Goal: Information Seeking & Learning: Check status

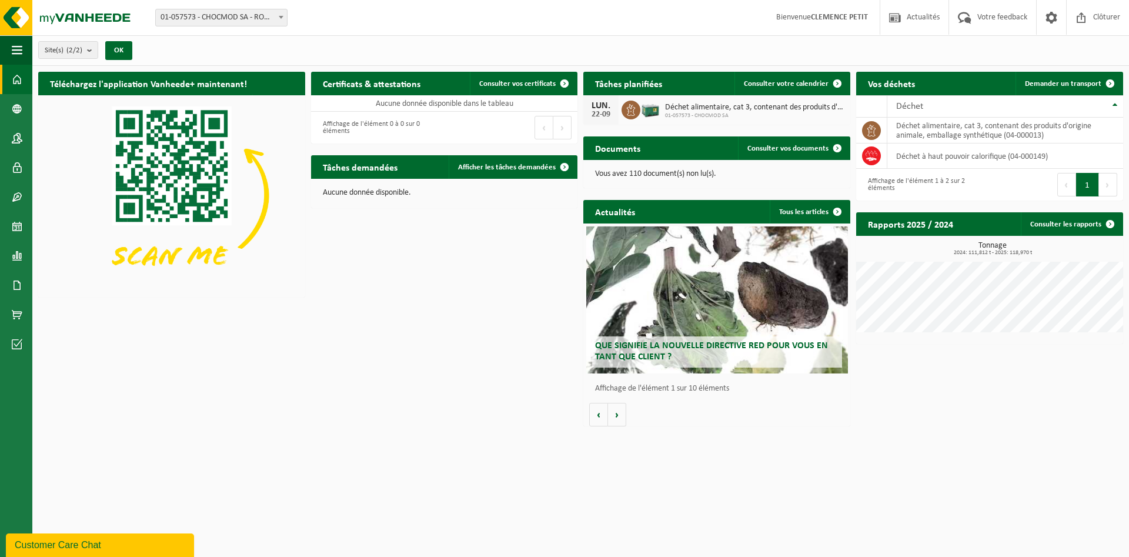
click at [18, 76] on span at bounding box center [17, 79] width 11 height 29
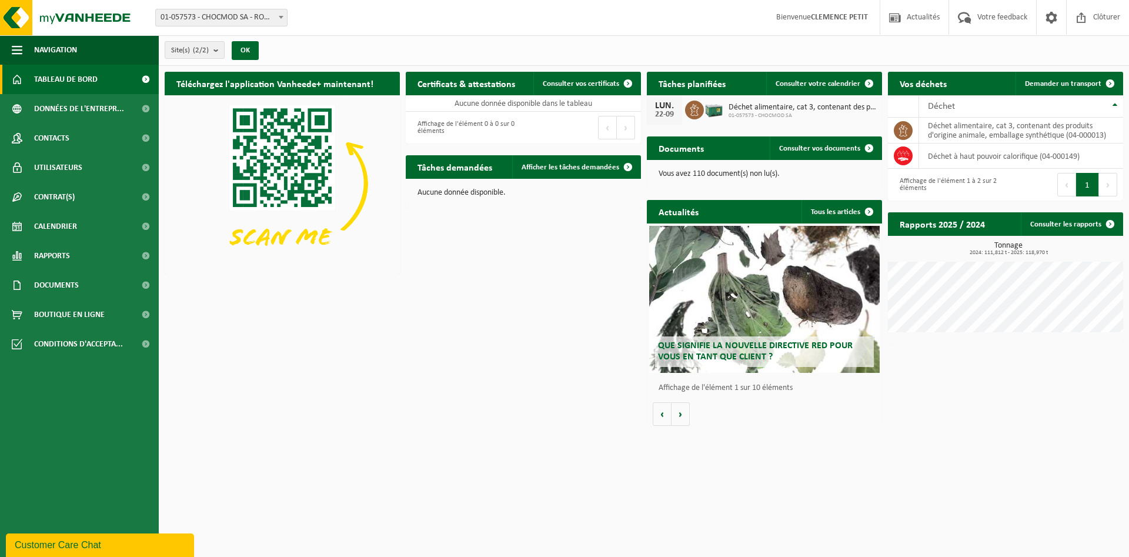
click at [68, 81] on span "Tableau de bord" at bounding box center [66, 79] width 64 height 29
click at [81, 259] on link "Rapports" at bounding box center [79, 255] width 159 height 29
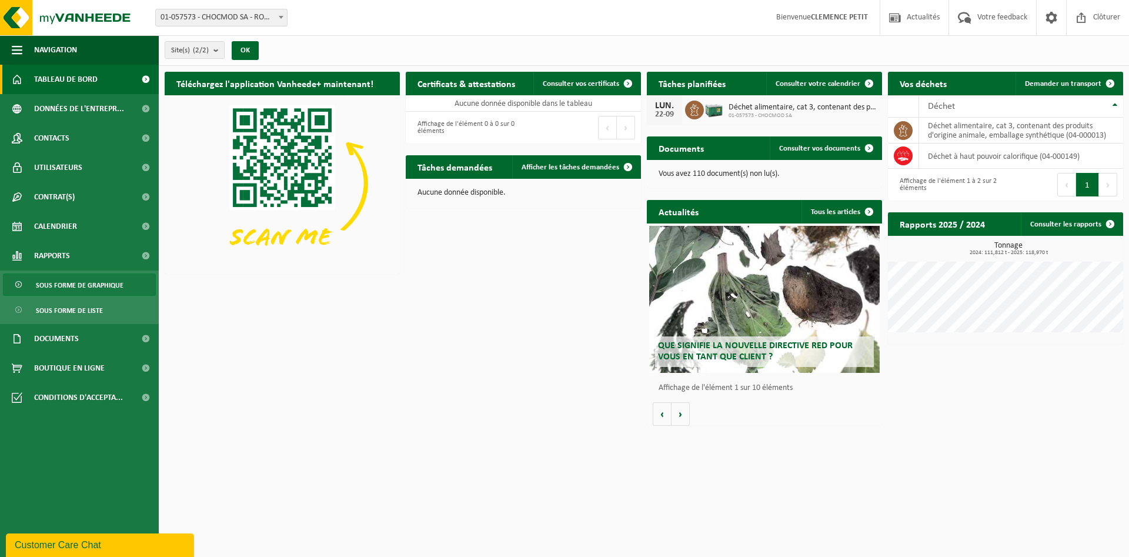
click at [105, 289] on span "Sous forme de graphique" at bounding box center [80, 285] width 88 height 22
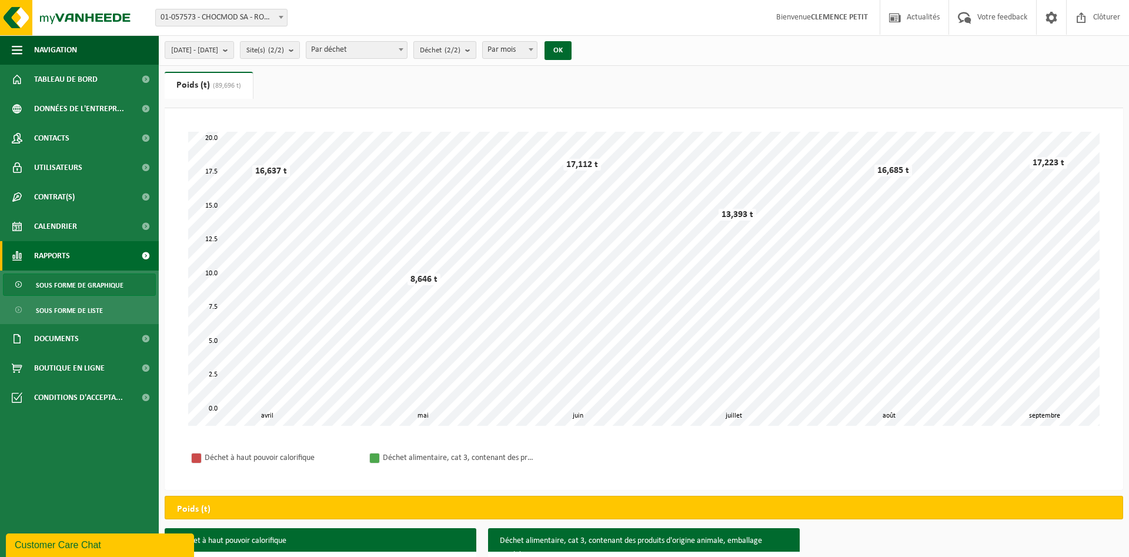
click at [461, 51] on count "(2/2)" at bounding box center [453, 50] width 16 height 8
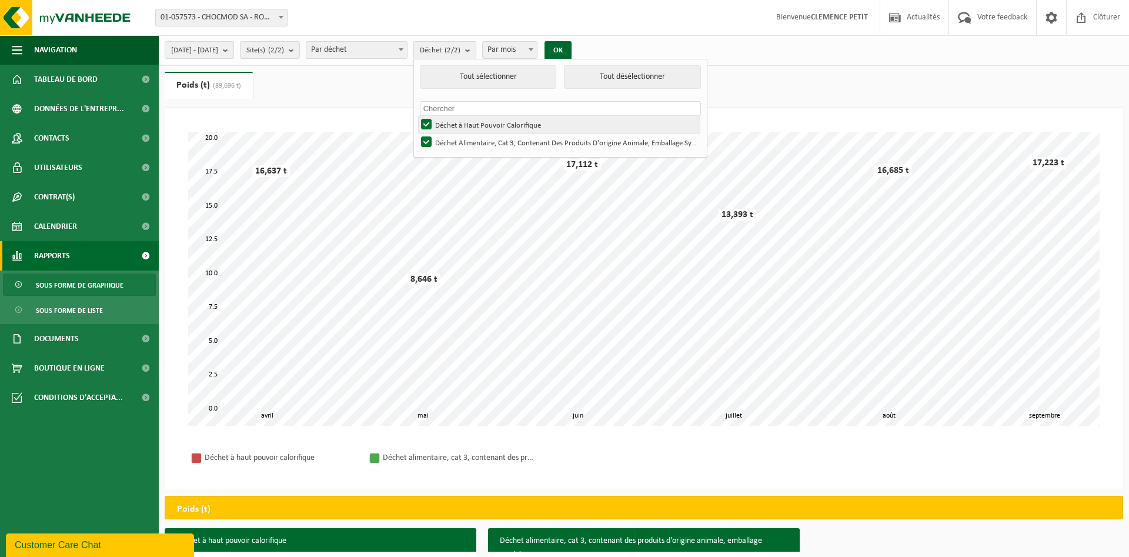
click at [458, 123] on label "Déchet à Haut Pouvoir Calorifique" at bounding box center [559, 125] width 281 height 18
click at [417, 116] on input "Déchet à Haut Pouvoir Calorifique" at bounding box center [416, 115] width 1 height 1
checkbox input "false"
click at [572, 47] on button "OK" at bounding box center [558, 50] width 27 height 19
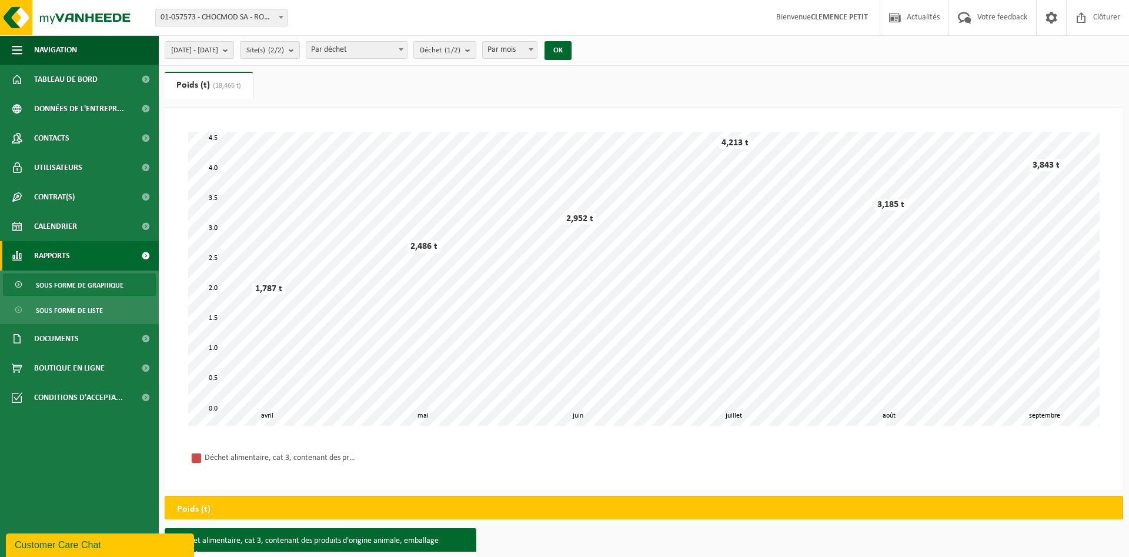
click at [538, 47] on span "Par mois" at bounding box center [510, 50] width 55 height 16
select select "3"
click at [572, 51] on button "OK" at bounding box center [558, 50] width 27 height 19
click at [234, 52] on button "2025-04-01 - 2025-09-22" at bounding box center [199, 50] width 69 height 18
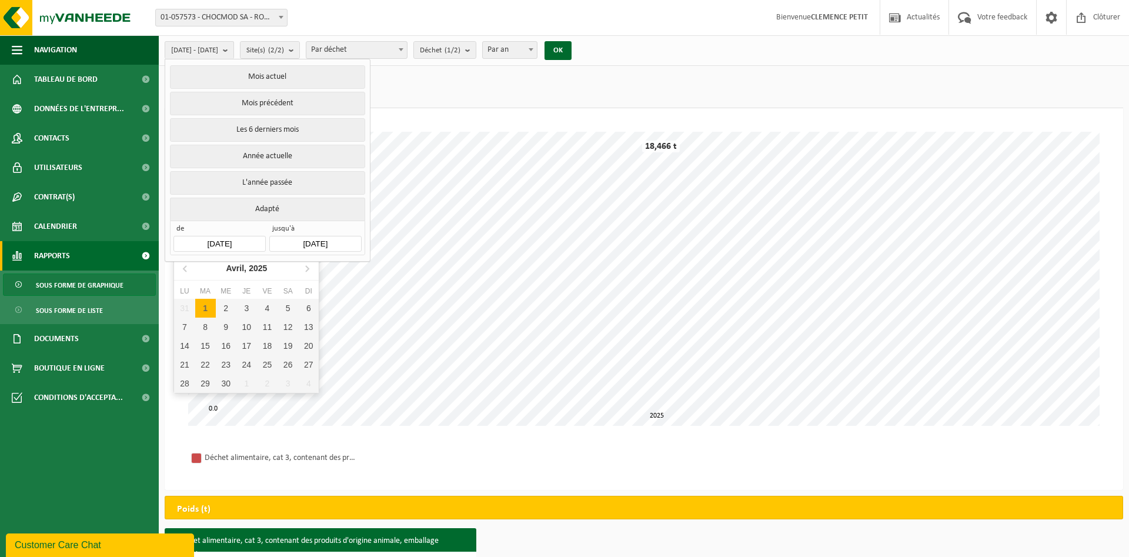
click at [219, 247] on input "2025-04-01" at bounding box center [220, 244] width 92 height 16
click at [214, 241] on input "2025-04-01" at bounding box center [220, 244] width 92 height 16
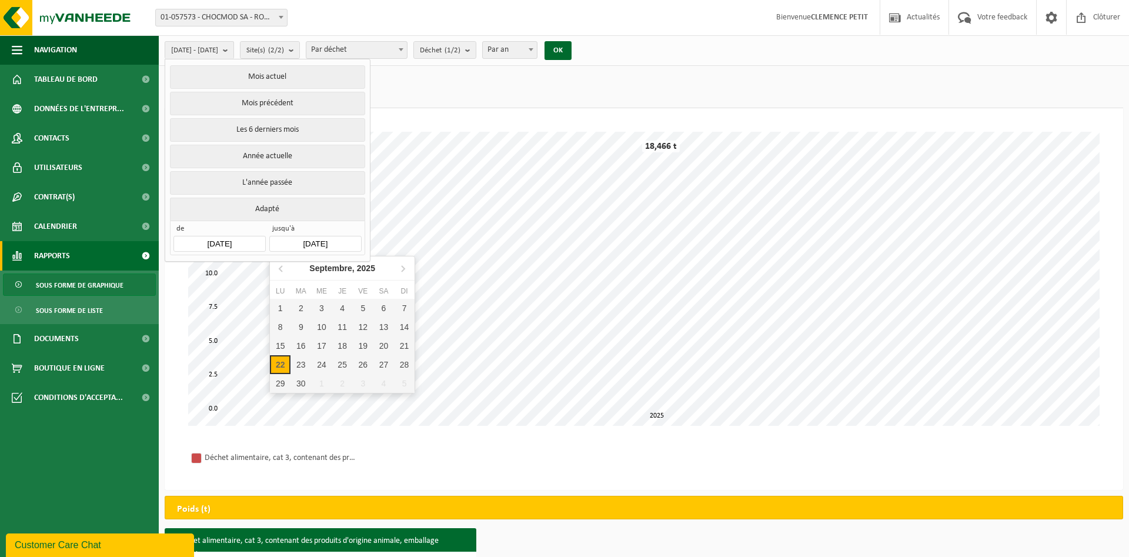
click at [312, 242] on input "2025-09-22" at bounding box center [315, 244] width 92 height 16
click at [324, 242] on input "2025-09-22" at bounding box center [315, 244] width 92 height 16
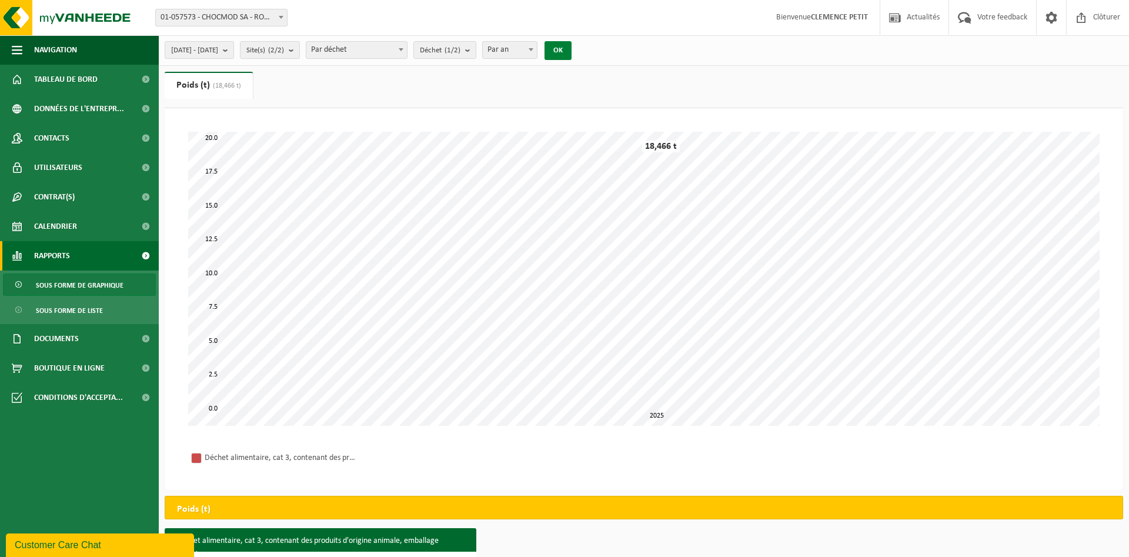
click at [572, 44] on button "OK" at bounding box center [558, 50] width 27 height 19
click at [218, 49] on span "2025-04-01 - 2025-09-22" at bounding box center [194, 51] width 47 height 18
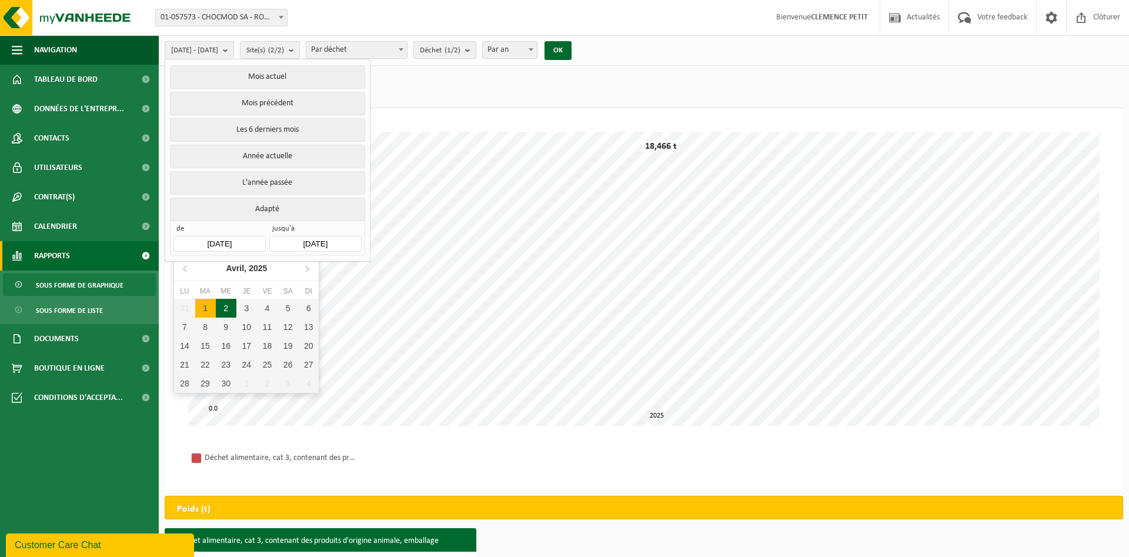
click at [249, 243] on input "2025-04-01" at bounding box center [220, 244] width 92 height 16
click at [286, 184] on button "L'année passée" at bounding box center [267, 183] width 195 height 24
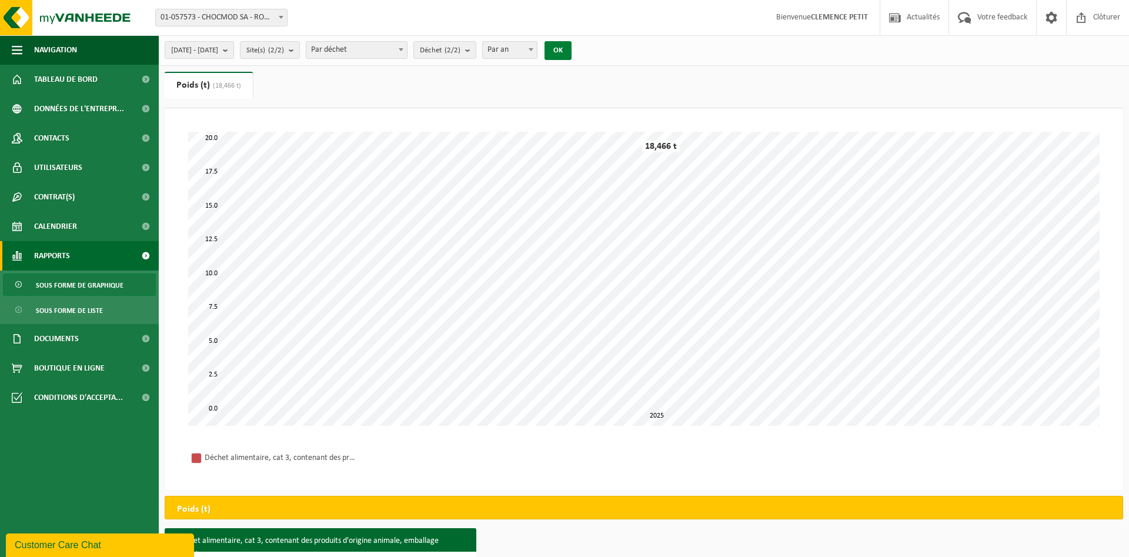
click at [572, 43] on button "OK" at bounding box center [558, 50] width 27 height 19
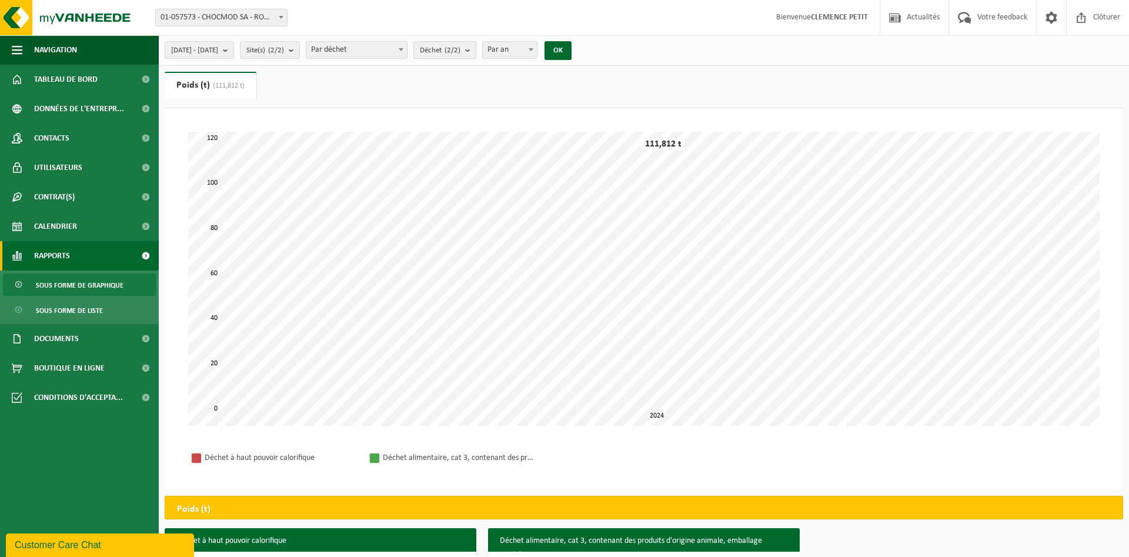
click at [461, 47] on count "(2/2)" at bounding box center [453, 50] width 16 height 8
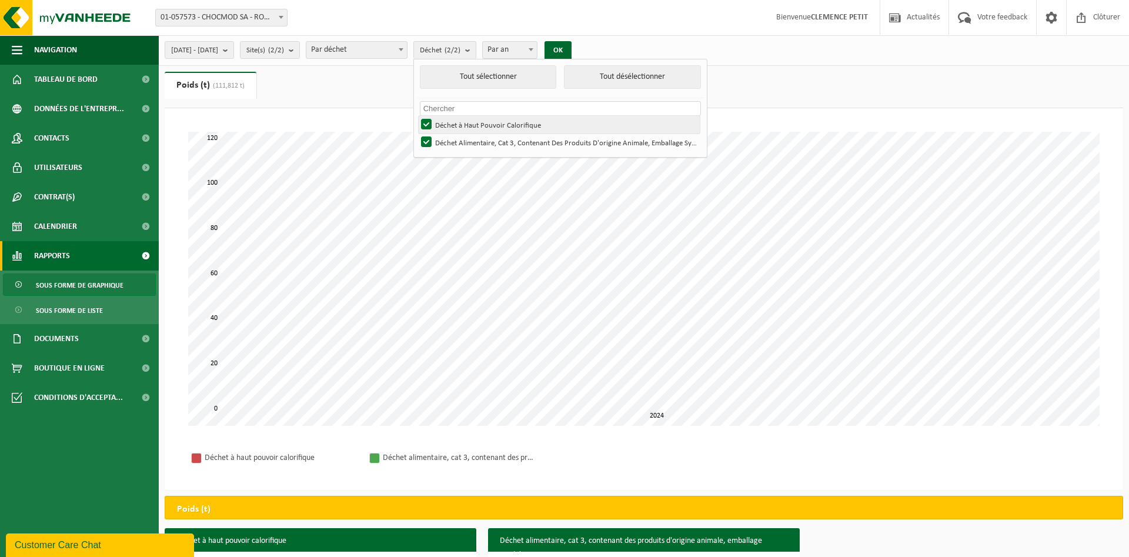
click at [459, 124] on label "Déchet à Haut Pouvoir Calorifique" at bounding box center [559, 125] width 281 height 18
click at [417, 116] on input "Déchet à Haut Pouvoir Calorifique" at bounding box center [416, 115] width 1 height 1
checkbox input "false"
click at [572, 51] on button "OK" at bounding box center [558, 50] width 27 height 19
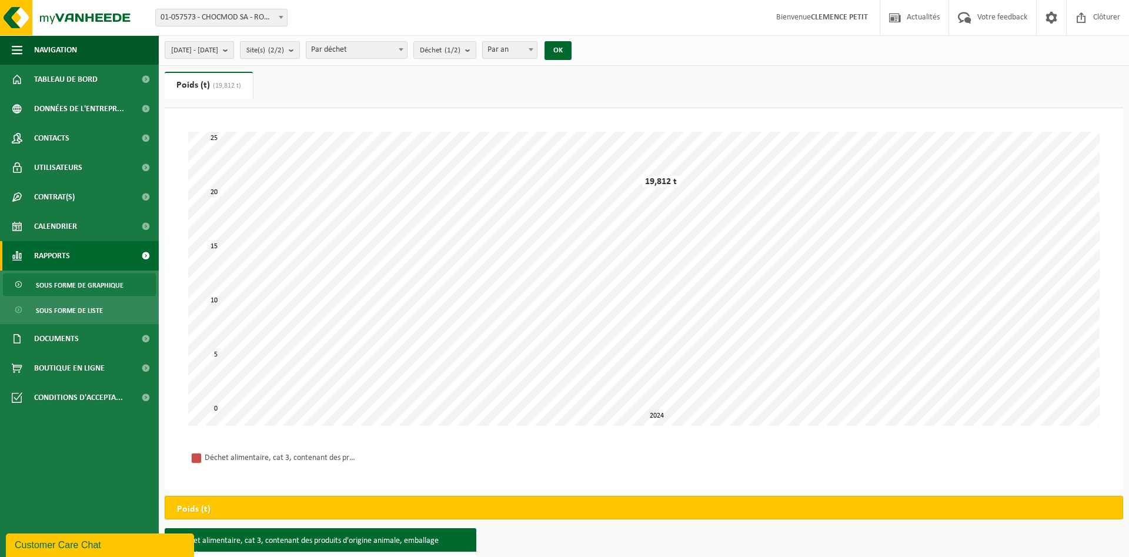
click at [233, 49] on b "submit" at bounding box center [228, 50] width 11 height 16
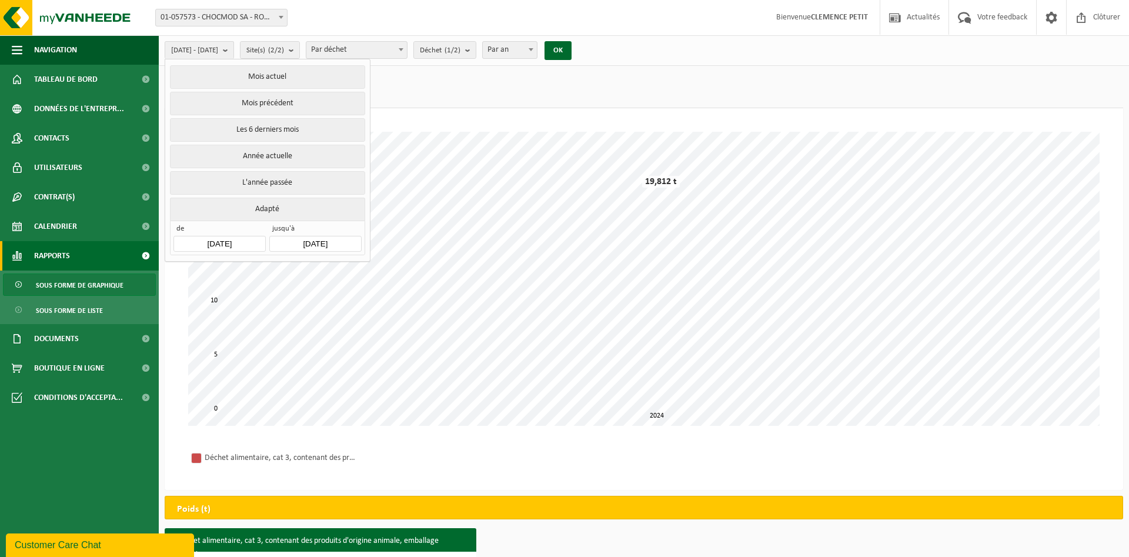
click at [218, 240] on input "2024-01-01" at bounding box center [220, 244] width 92 height 16
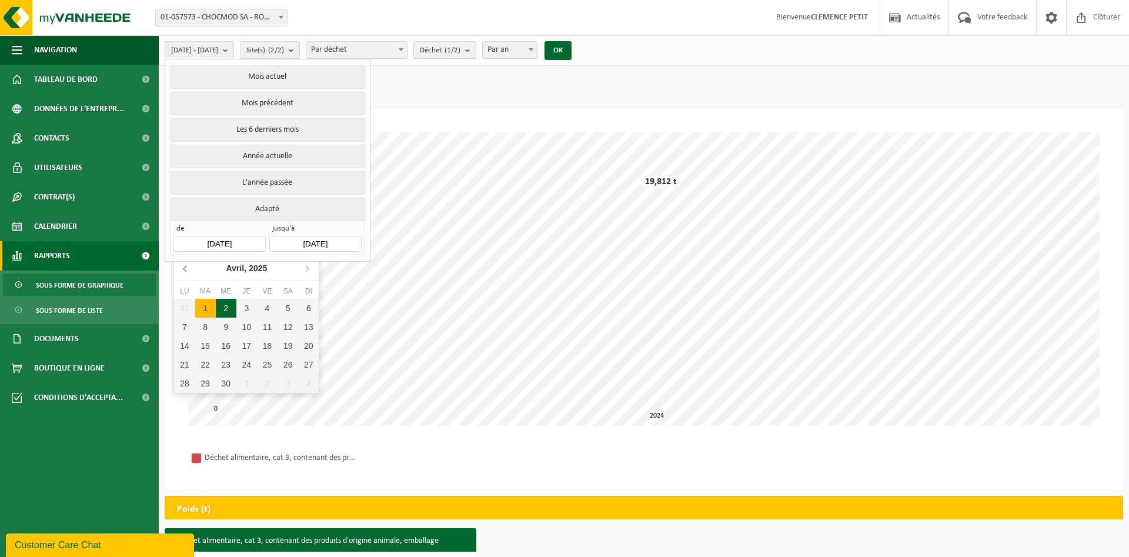
click at [191, 269] on icon at bounding box center [185, 268] width 19 height 19
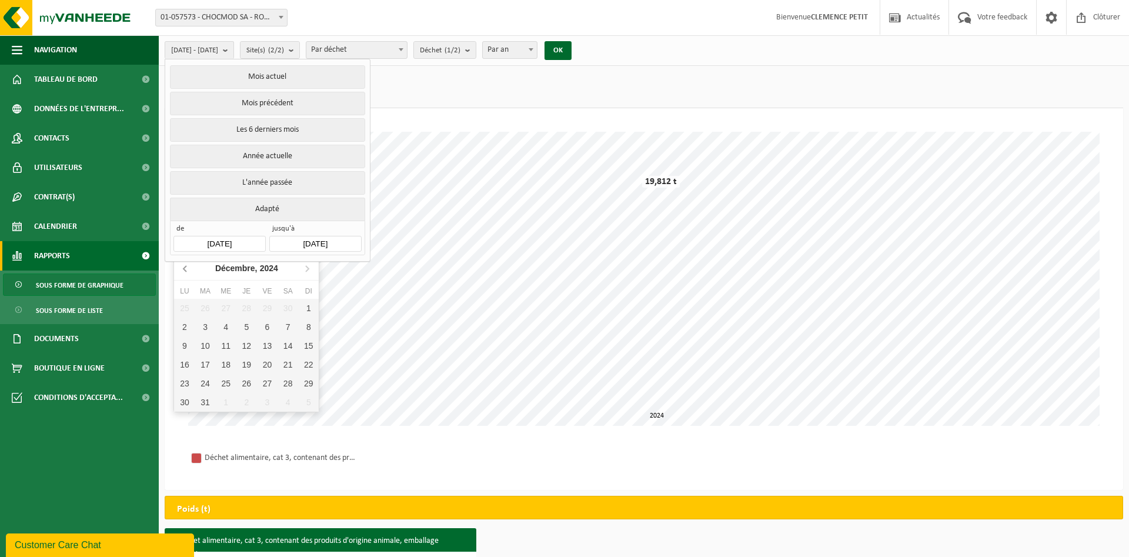
click at [191, 269] on icon at bounding box center [185, 268] width 19 height 19
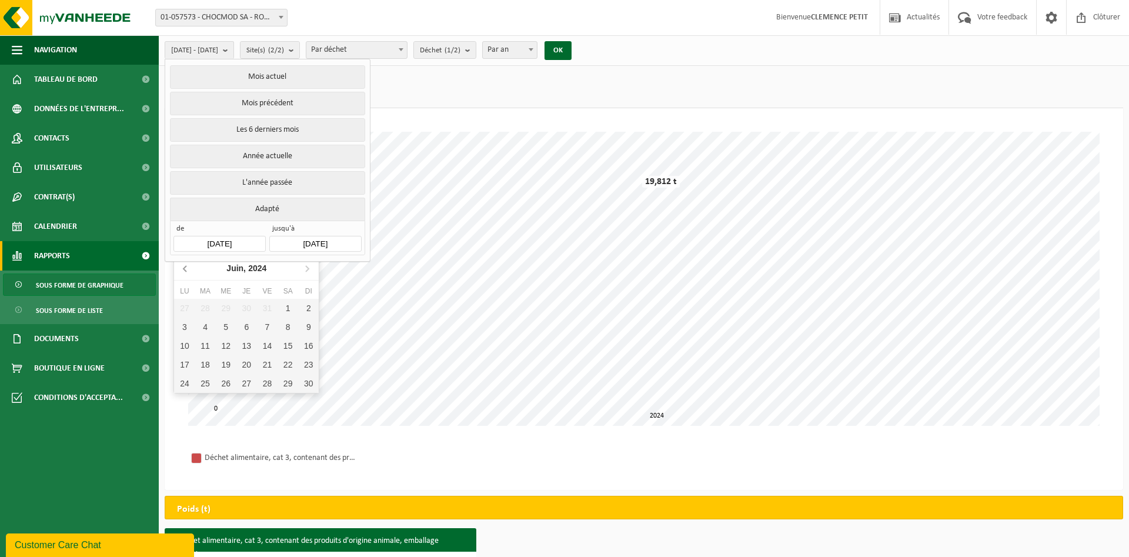
click at [191, 269] on icon at bounding box center [185, 268] width 19 height 19
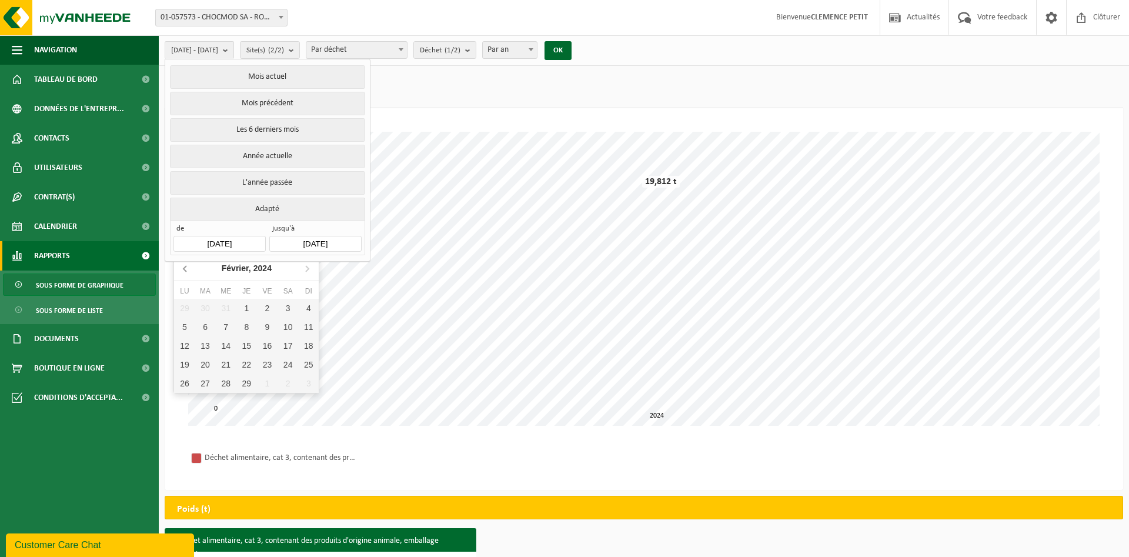
click at [191, 269] on icon at bounding box center [185, 268] width 19 height 19
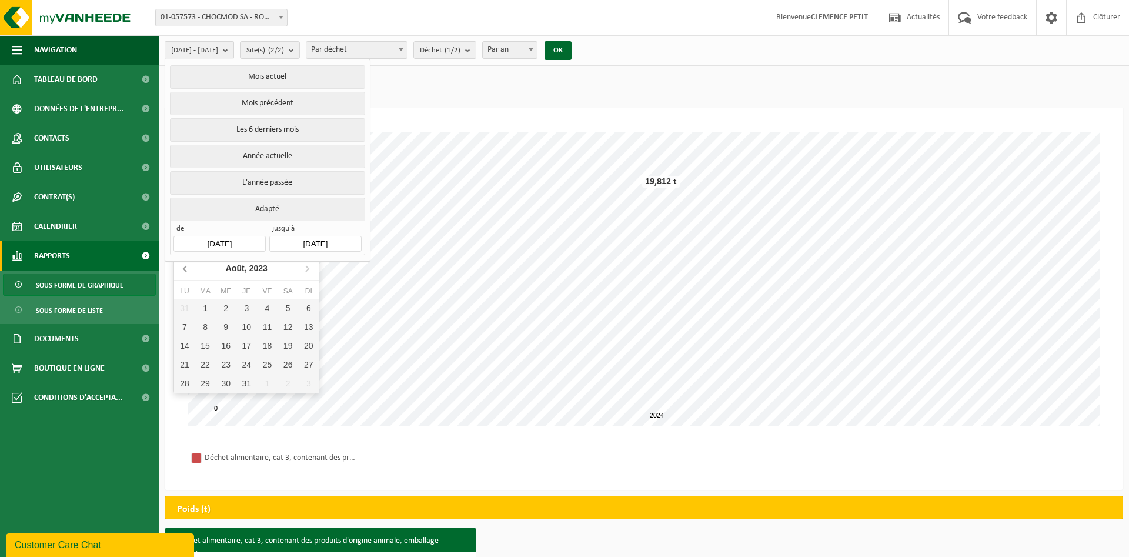
click at [191, 269] on icon at bounding box center [185, 268] width 19 height 19
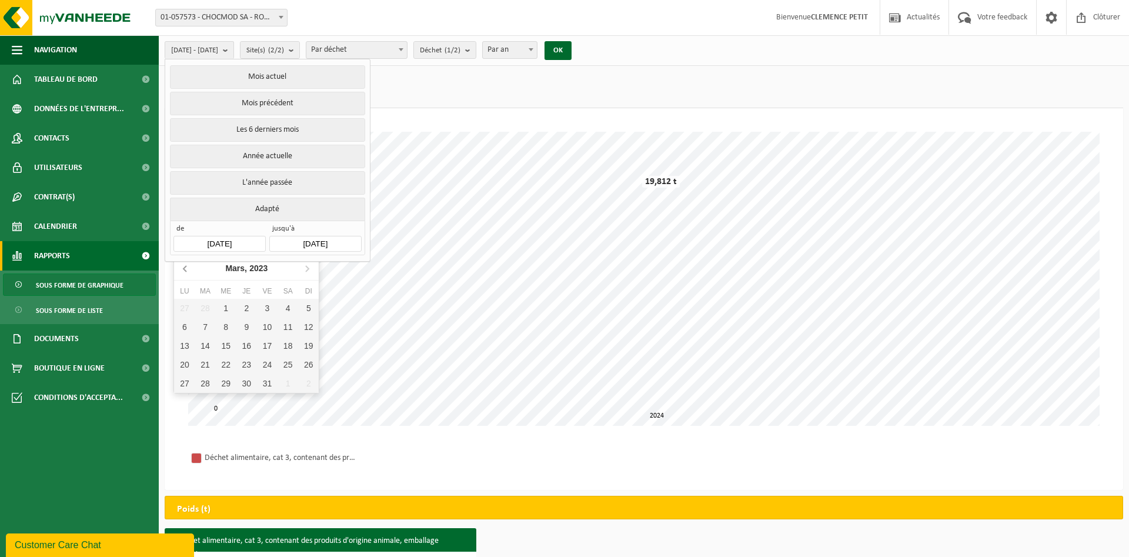
click at [191, 269] on icon at bounding box center [185, 268] width 19 height 19
click at [304, 266] on icon at bounding box center [307, 268] width 19 height 19
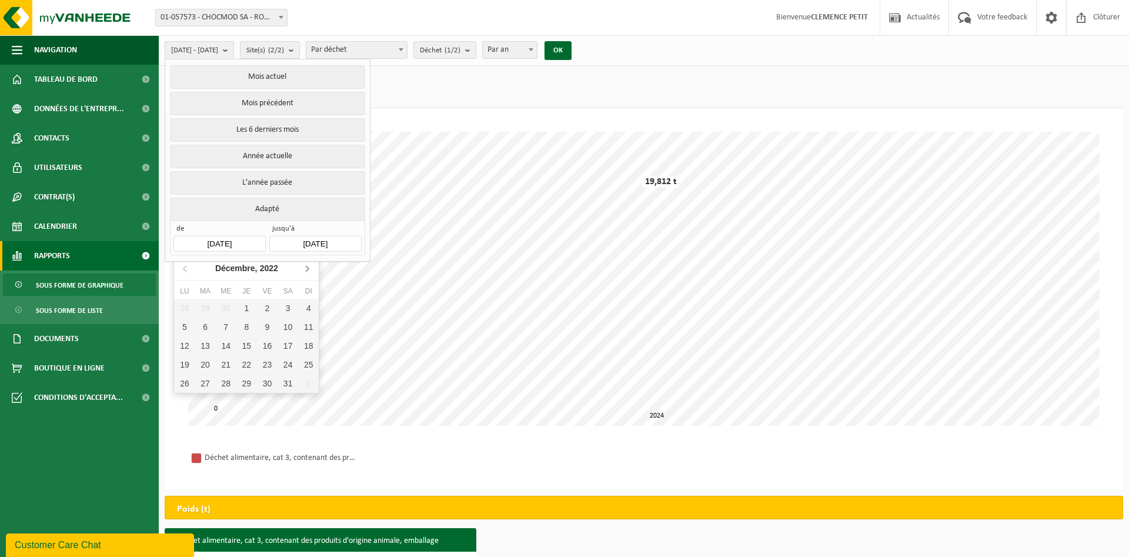
click at [304, 266] on icon at bounding box center [307, 268] width 19 height 19
click at [312, 306] on div "1" at bounding box center [308, 308] width 21 height 19
type input "2023-01-01"
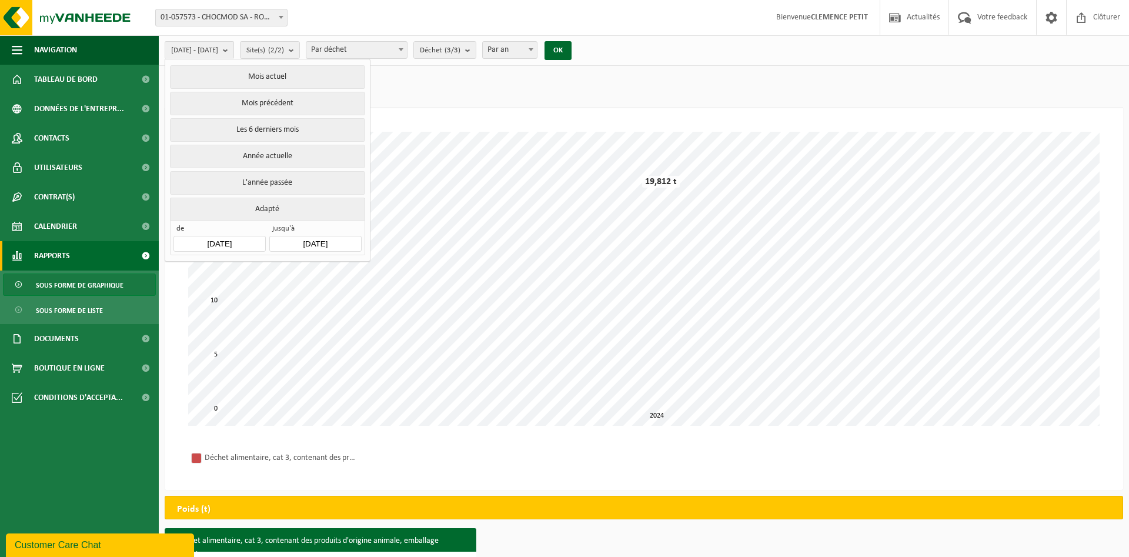
click at [317, 242] on input "2025-09-22" at bounding box center [315, 244] width 92 height 16
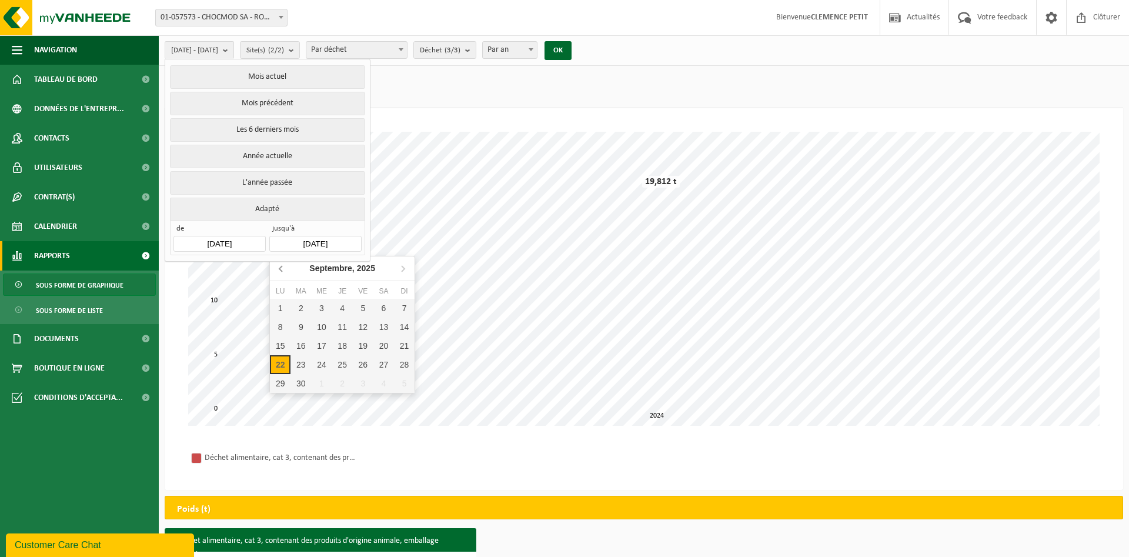
click at [284, 265] on icon at bounding box center [281, 268] width 19 height 19
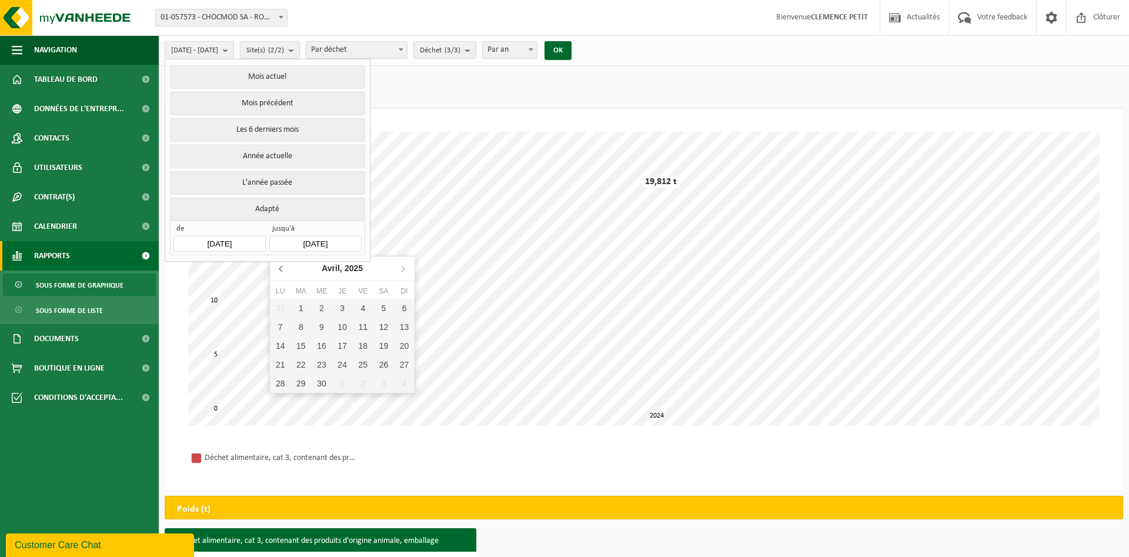
click at [284, 265] on icon at bounding box center [281, 268] width 19 height 19
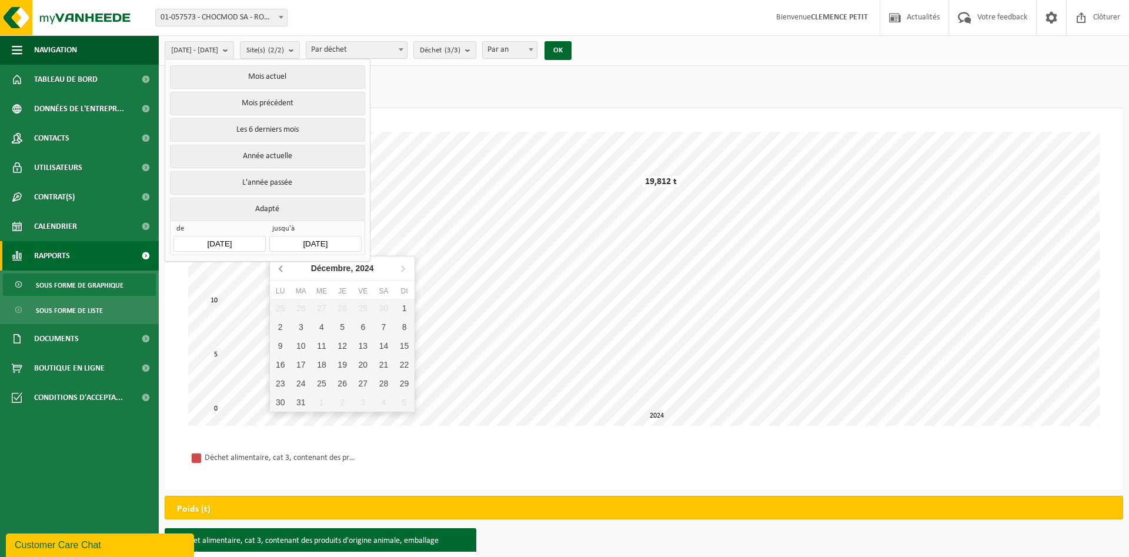
click at [284, 265] on icon at bounding box center [281, 268] width 19 height 19
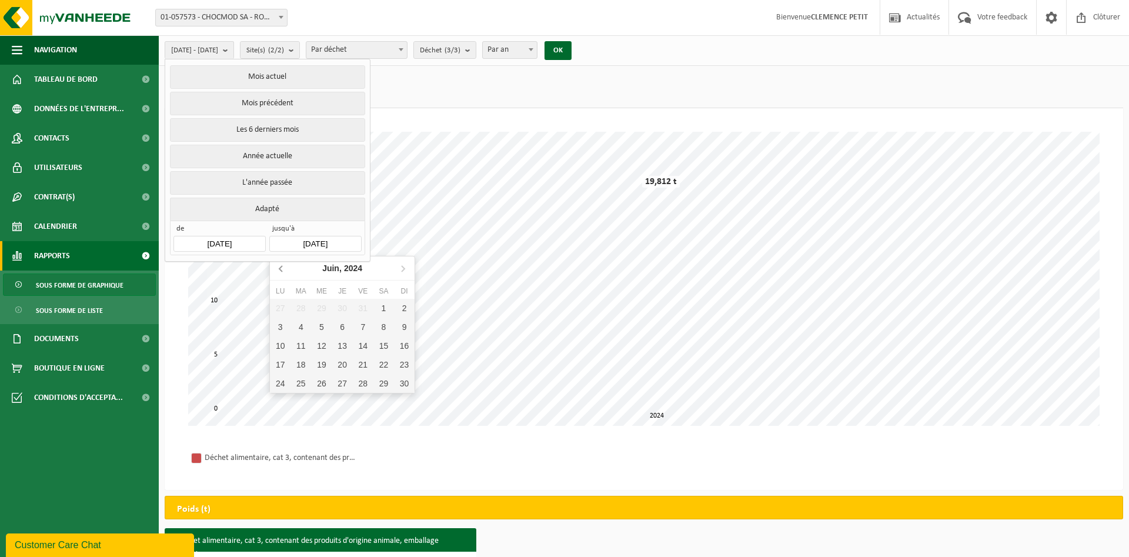
click at [284, 265] on icon at bounding box center [281, 268] width 19 height 19
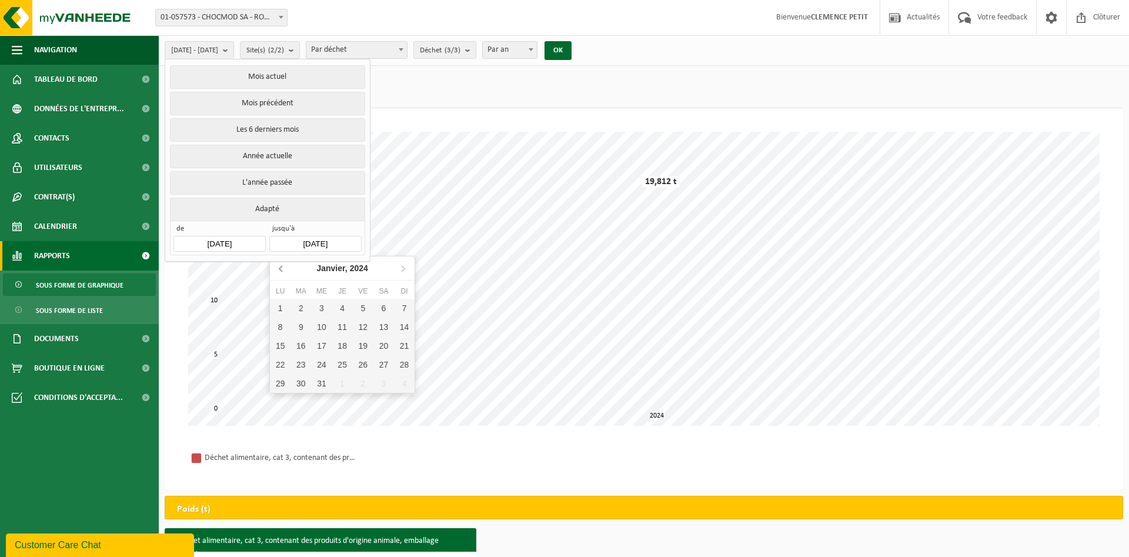
click at [284, 265] on icon at bounding box center [281, 268] width 19 height 19
click at [409, 269] on icon at bounding box center [402, 268] width 19 height 19
click at [409, 381] on div "31" at bounding box center [404, 383] width 21 height 19
type input "2023-12-31"
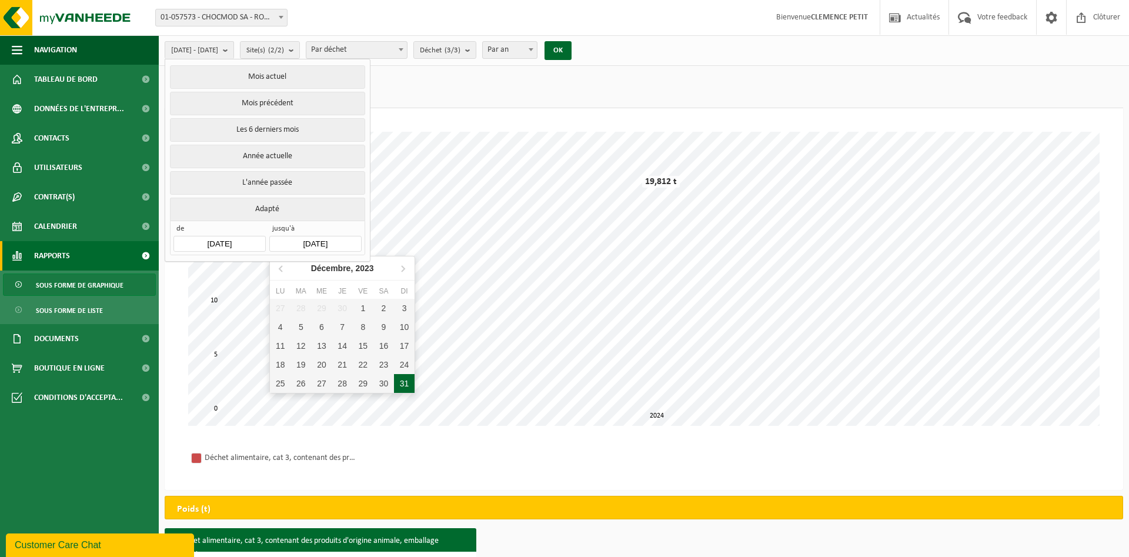
type input "2023-01-01"
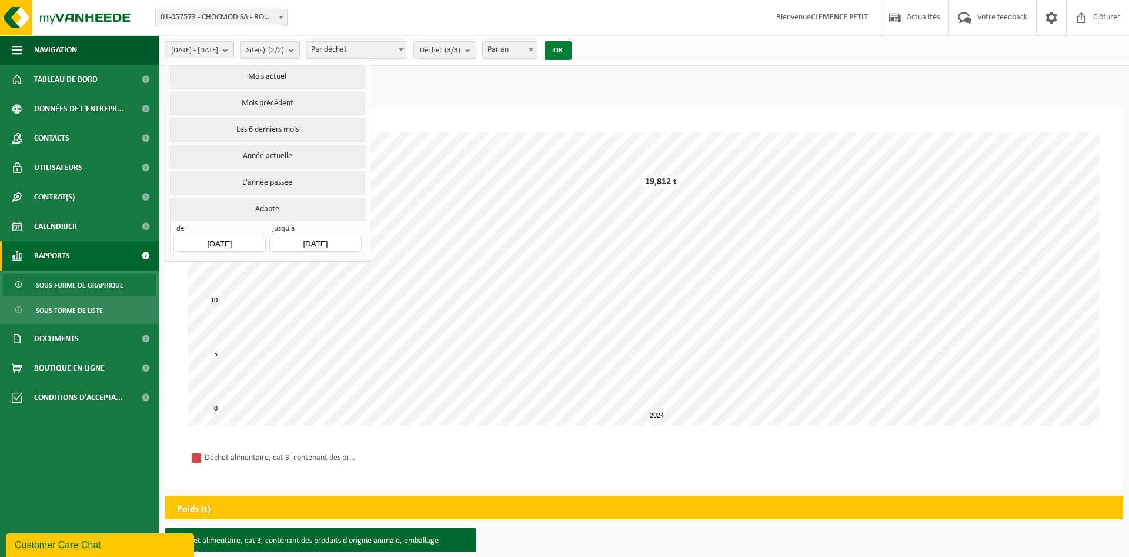
click at [572, 51] on button "OK" at bounding box center [558, 50] width 27 height 19
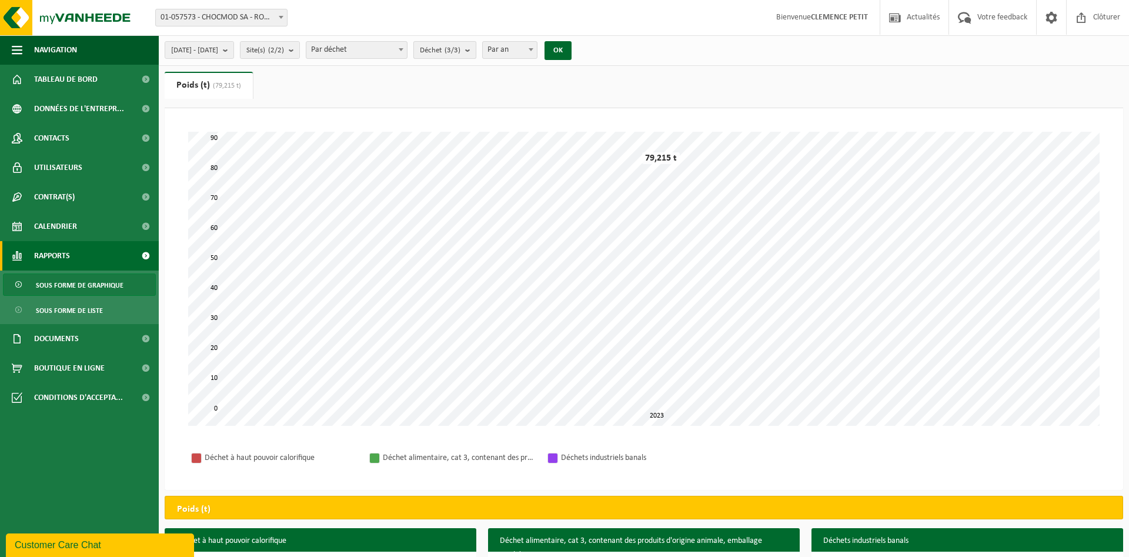
click at [461, 50] on count "(3/3)" at bounding box center [453, 50] width 16 height 8
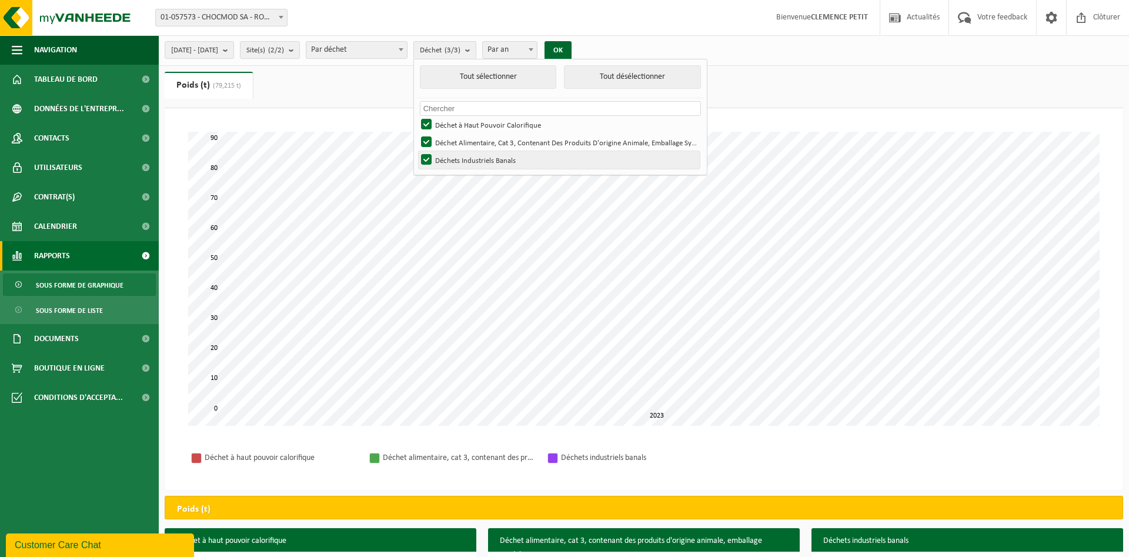
click at [457, 161] on label "Déchets Industriels Banals" at bounding box center [559, 160] width 281 height 18
click at [417, 151] on input "Déchets Industriels Banals" at bounding box center [416, 151] width 1 height 1
checkbox input "false"
click at [462, 124] on label "Déchet à Haut Pouvoir Calorifique" at bounding box center [559, 125] width 281 height 18
click at [417, 116] on input "Déchet à Haut Pouvoir Calorifique" at bounding box center [416, 115] width 1 height 1
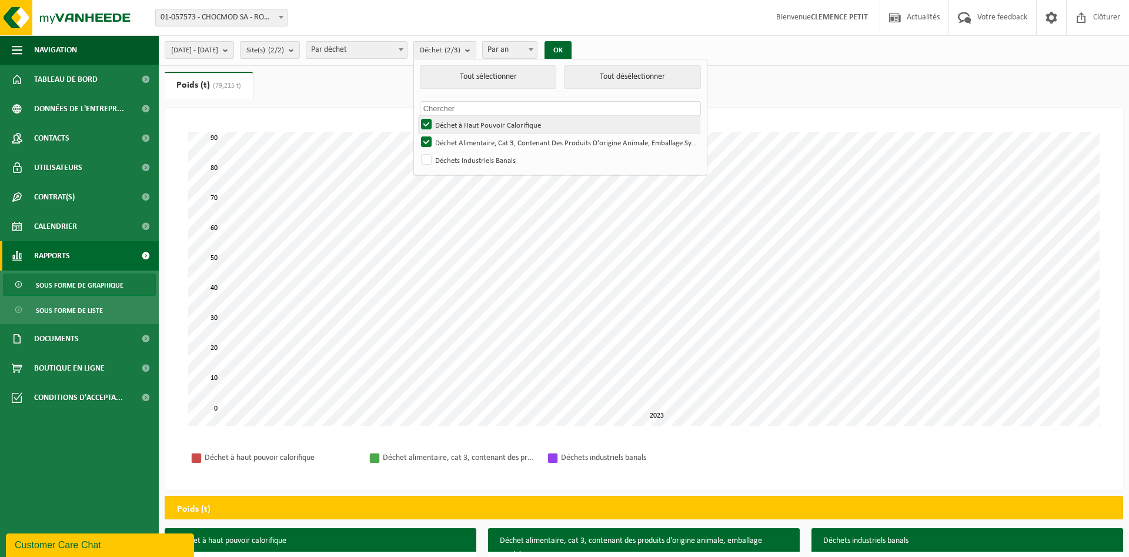
checkbox input "false"
click at [572, 50] on button "OK" at bounding box center [558, 50] width 27 height 19
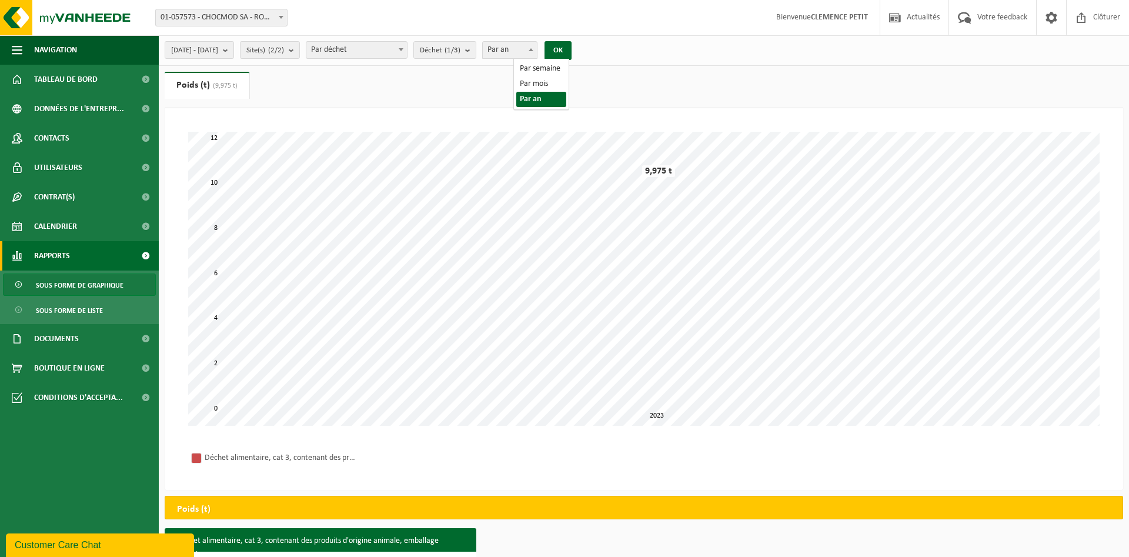
click at [538, 54] on span "Par an" at bounding box center [510, 50] width 55 height 16
select select "2"
click at [572, 53] on button "OK" at bounding box center [558, 50] width 27 height 19
